Goal: Find contact information: Find contact information

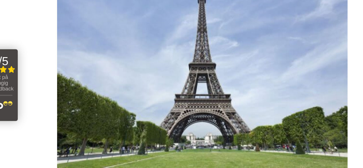
scroll to position [85, 0]
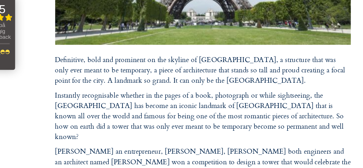
scroll to position [136, 0]
